Goal: Transaction & Acquisition: Purchase product/service

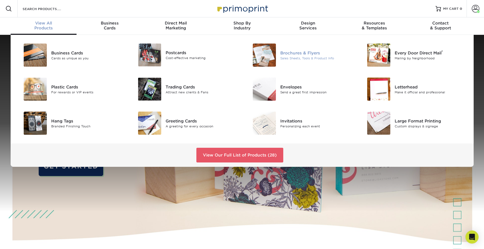
click at [270, 52] on img at bounding box center [264, 55] width 23 height 23
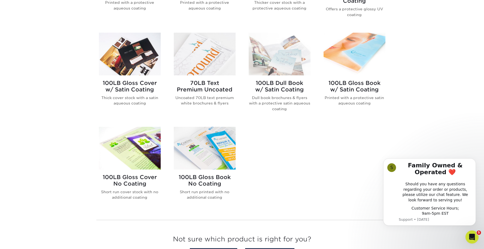
scroll to position [338, 0]
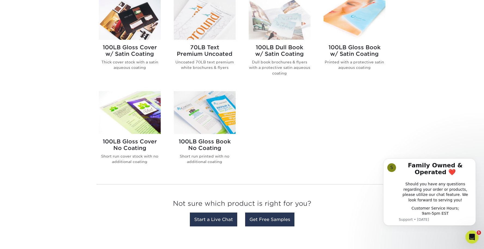
click at [141, 123] on img at bounding box center [130, 112] width 62 height 43
click at [199, 118] on img at bounding box center [205, 112] width 62 height 43
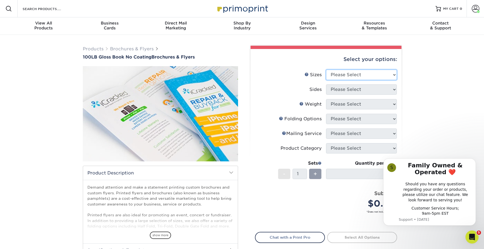
select select "8.50x11.00"
select select "13abbda7-1d64-4f25-8bb2-c179b224825d"
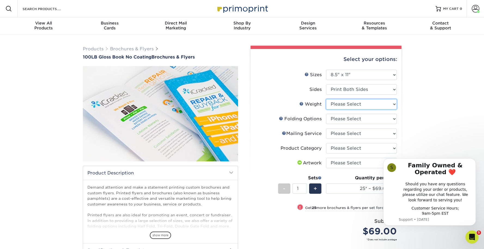
select select "100LB"
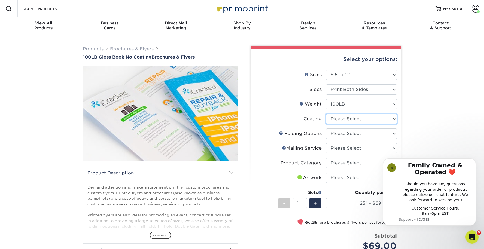
select select "3e7618de-abca-4bda-9f97-8b9129e913d8"
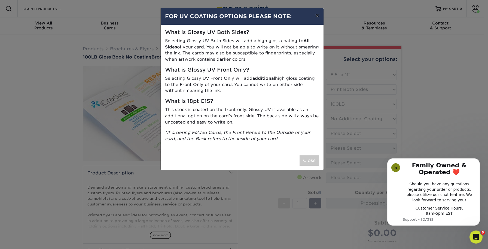
click at [317, 16] on button "×" at bounding box center [316, 15] width 13 height 15
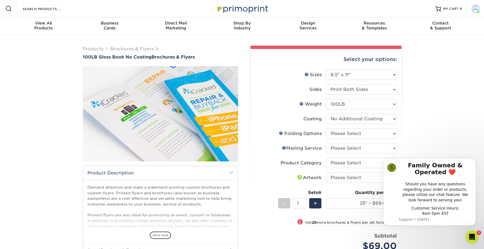
click at [473, 10] on span at bounding box center [475, 9] width 8 height 8
click at [418, 67] on link "Logout" at bounding box center [443, 67] width 68 height 7
